Goal: Entertainment & Leisure: Consume media (video, audio)

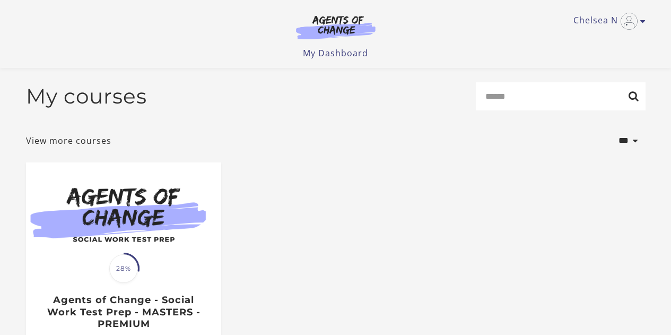
click at [154, 209] on div at bounding box center [123, 215] width 195 height 106
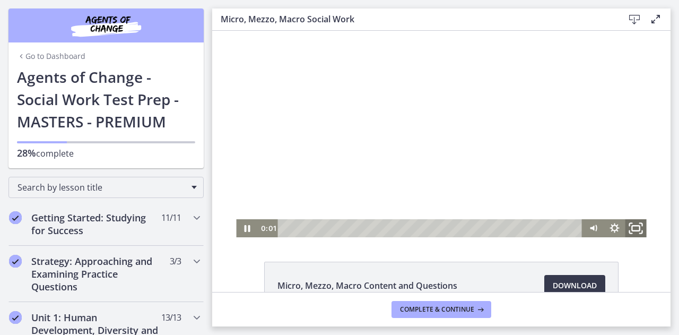
click at [628, 225] on icon "Fullscreen" at bounding box center [635, 228] width 25 height 22
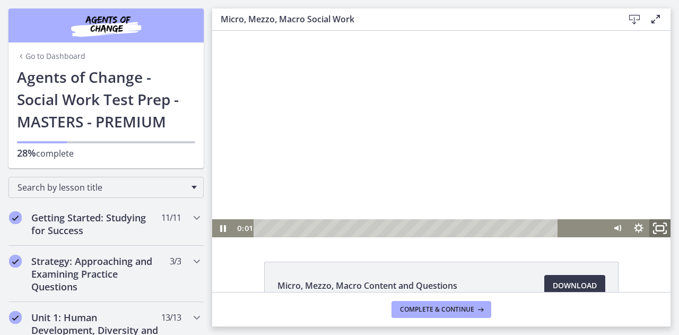
click at [670, 237] on div at bounding box center [441, 134] width 458 height 206
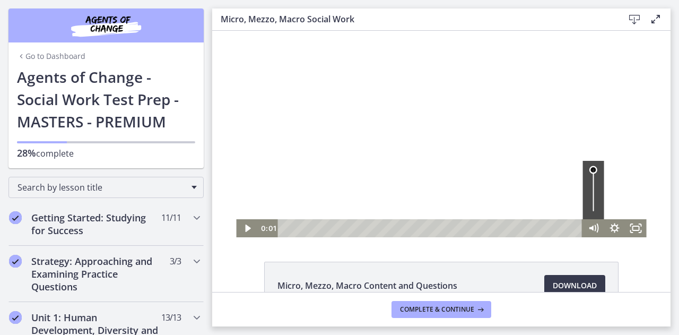
click at [590, 170] on div "Volume" at bounding box center [593, 190] width 21 height 58
click at [514, 143] on div at bounding box center [441, 134] width 410 height 206
click at [625, 232] on icon "Fullscreen" at bounding box center [635, 228] width 21 height 18
